Goal: Find specific page/section: Find specific page/section

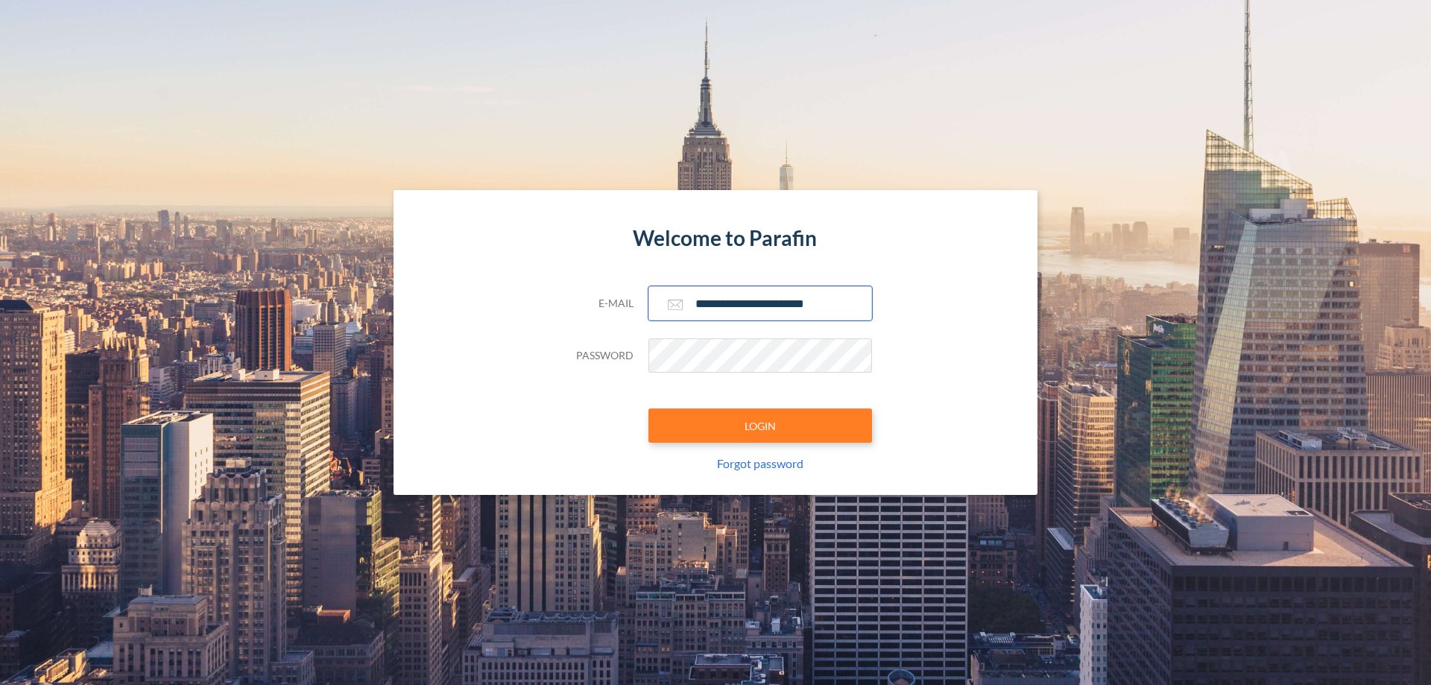
type input "**********"
click at [760, 426] on button "LOGIN" at bounding box center [761, 426] width 224 height 34
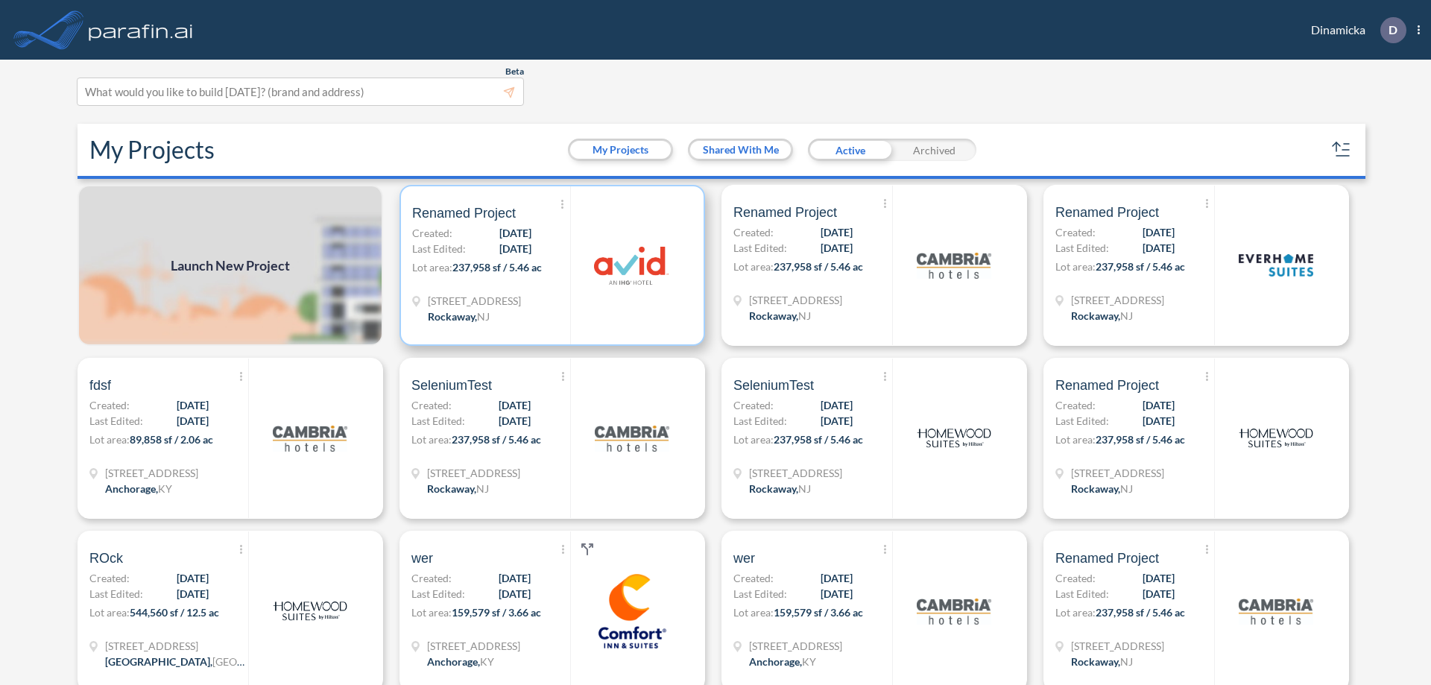
scroll to position [4, 0]
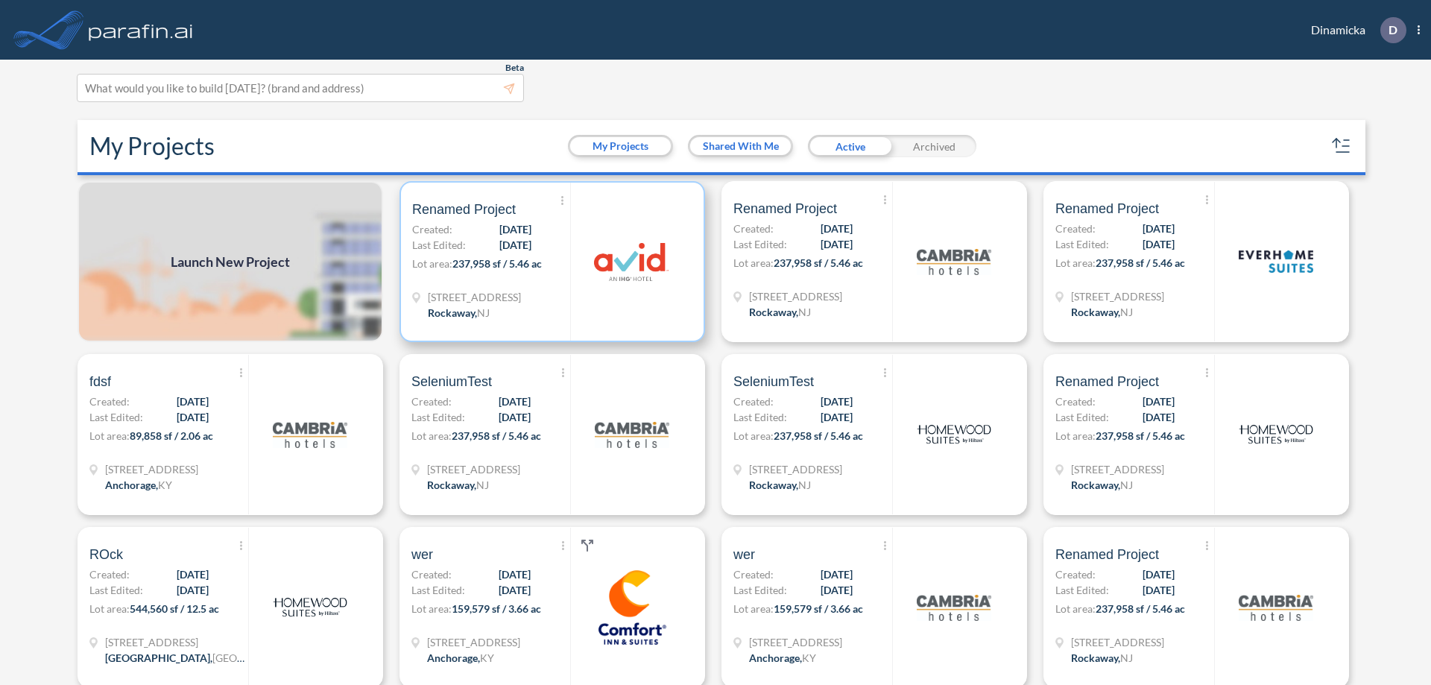
click at [549, 262] on p "Lot area: 237,958 sf / 5.46 ac" at bounding box center [491, 267] width 158 height 22
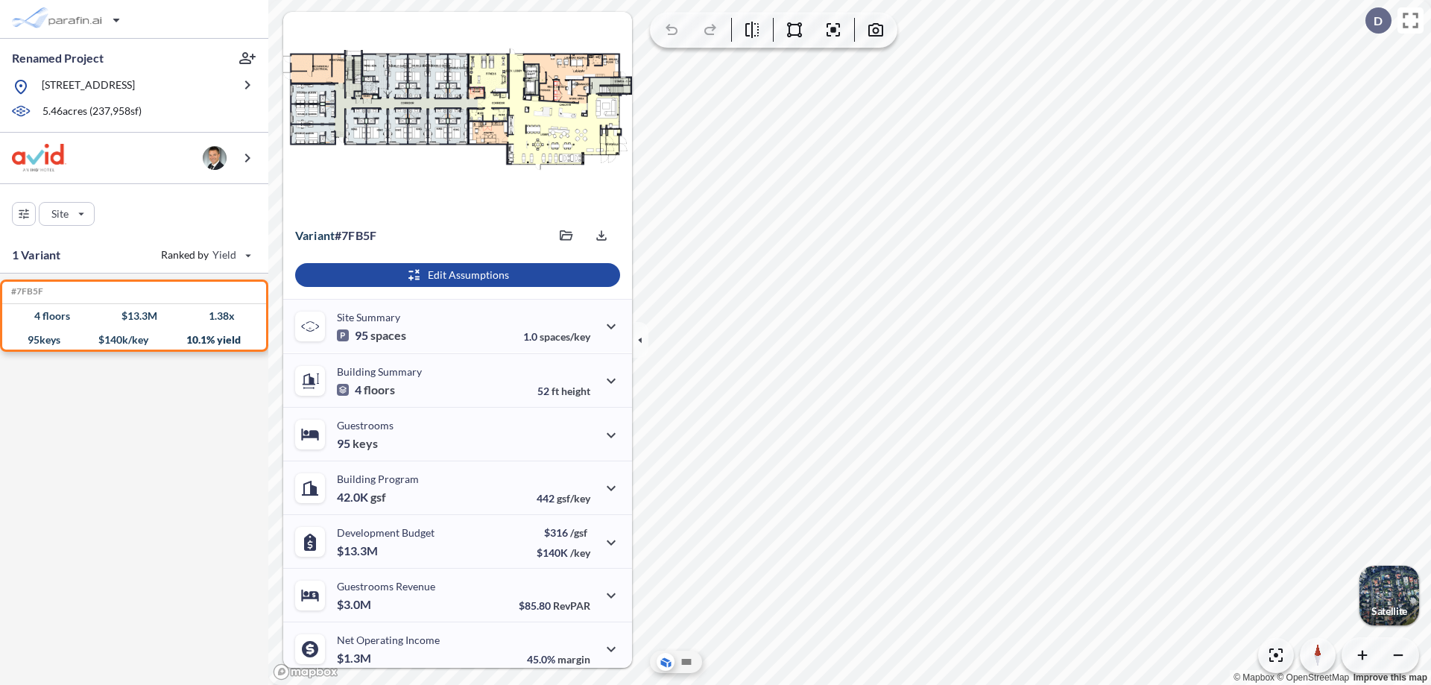
scroll to position [62, 0]
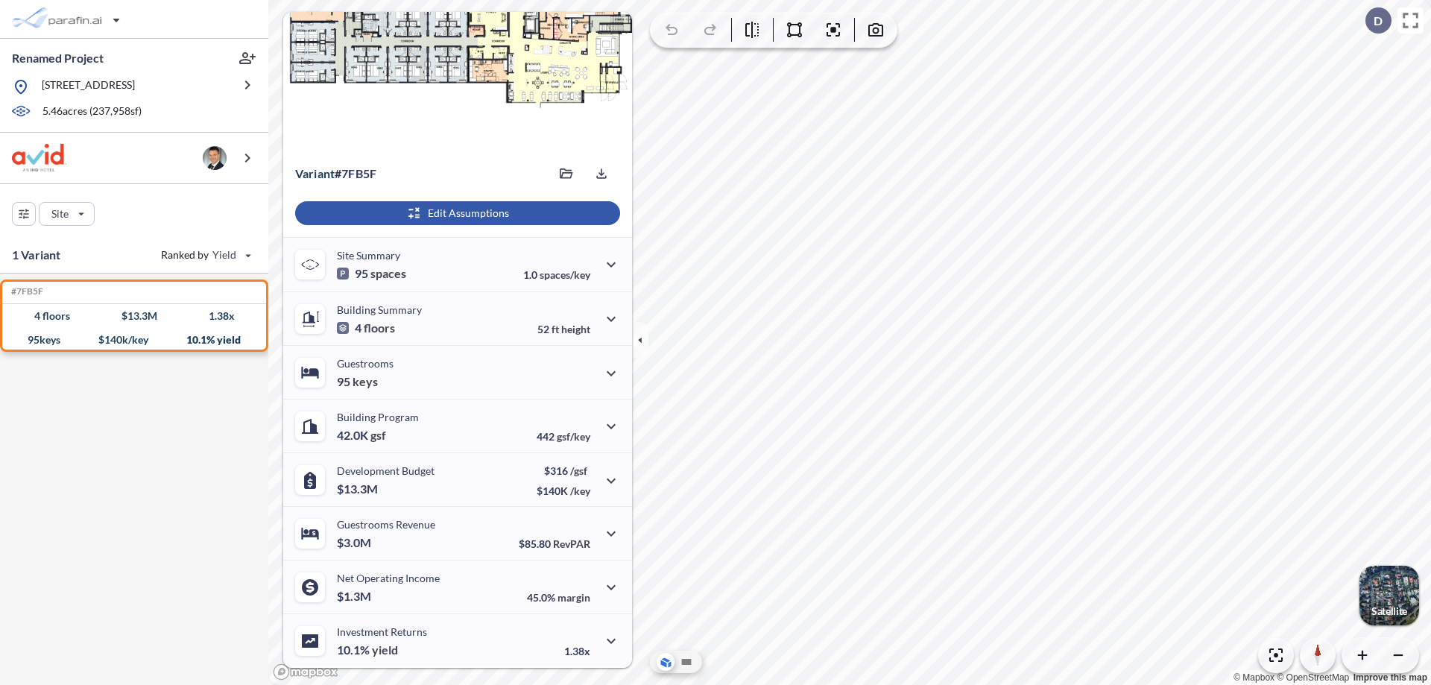
click at [455, 213] on div "button" at bounding box center [457, 213] width 325 height 24
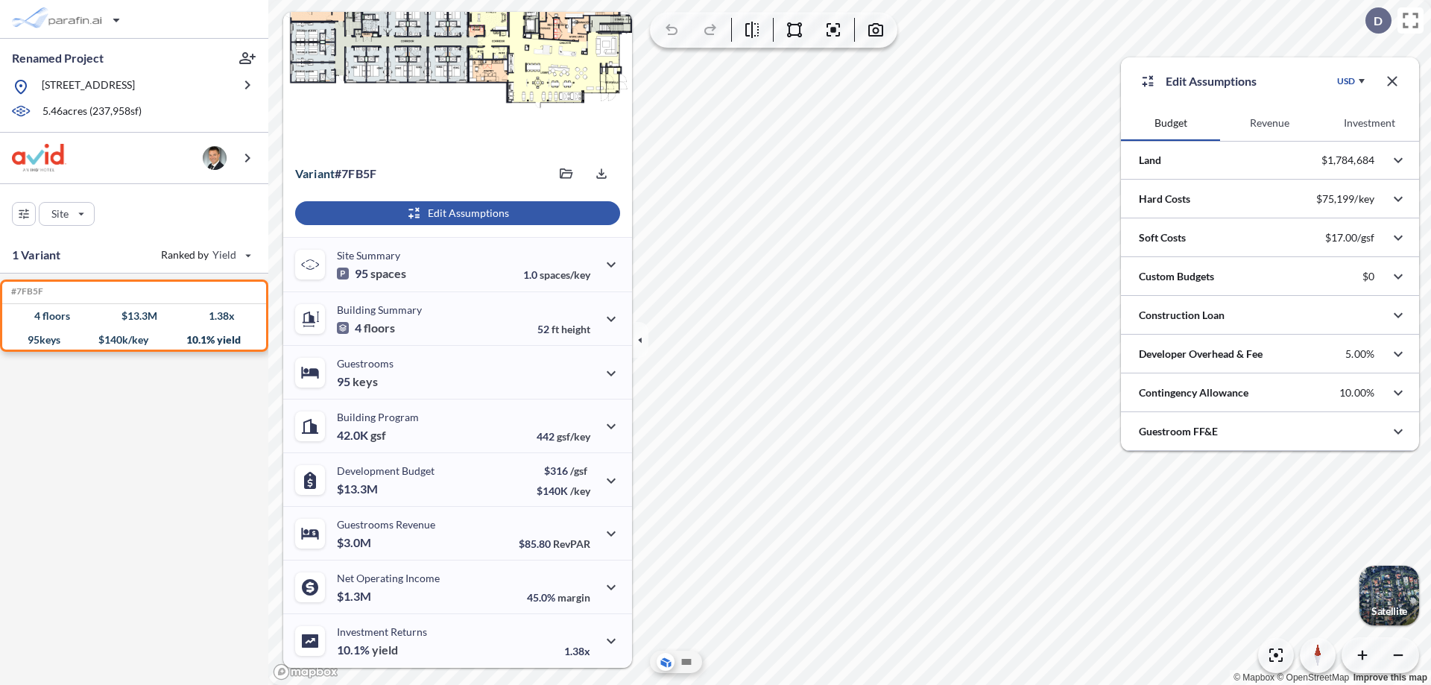
click at [1270, 123] on button "Revenue" at bounding box center [1269, 123] width 99 height 36
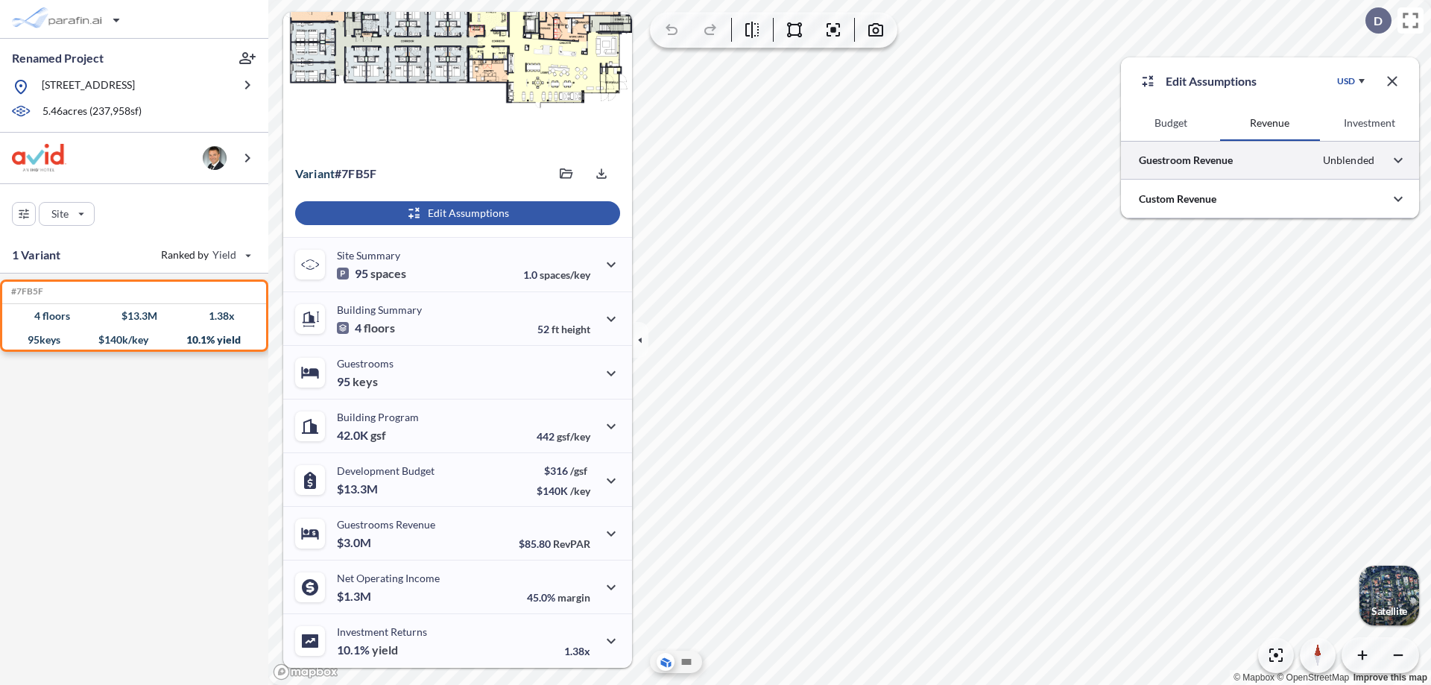
click at [1270, 160] on div at bounding box center [1270, 160] width 298 height 38
